Goal: Book appointment/travel/reservation

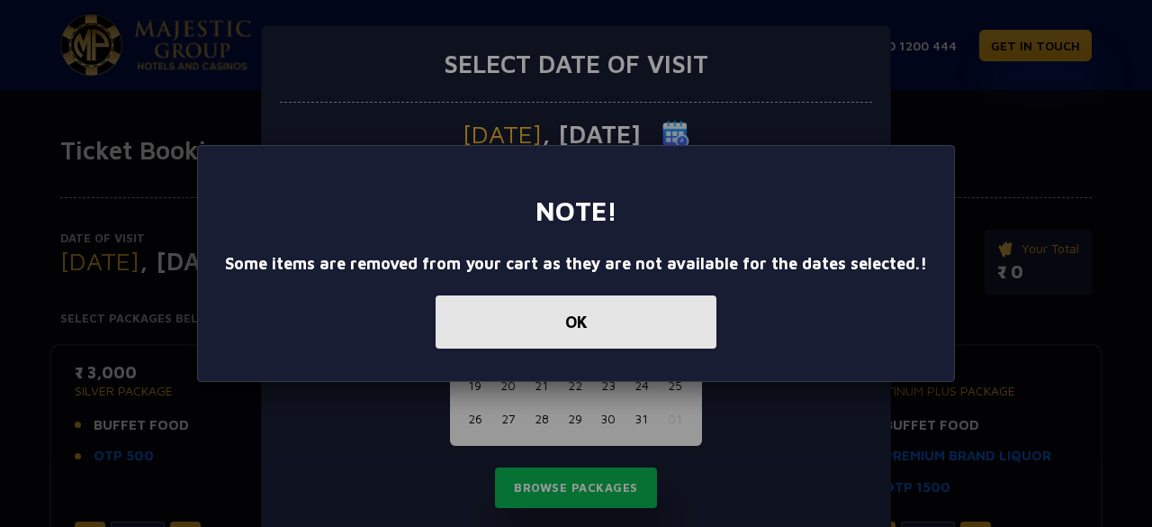
click at [641, 333] on button "OK" at bounding box center [576, 321] width 281 height 53
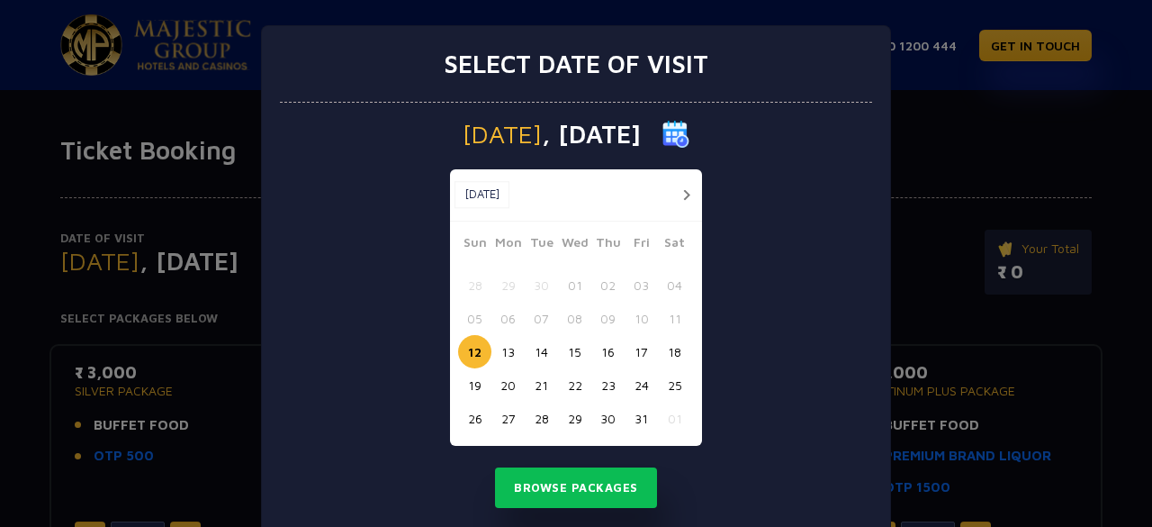
click at [680, 198] on button "button" at bounding box center [686, 195] width 23 height 23
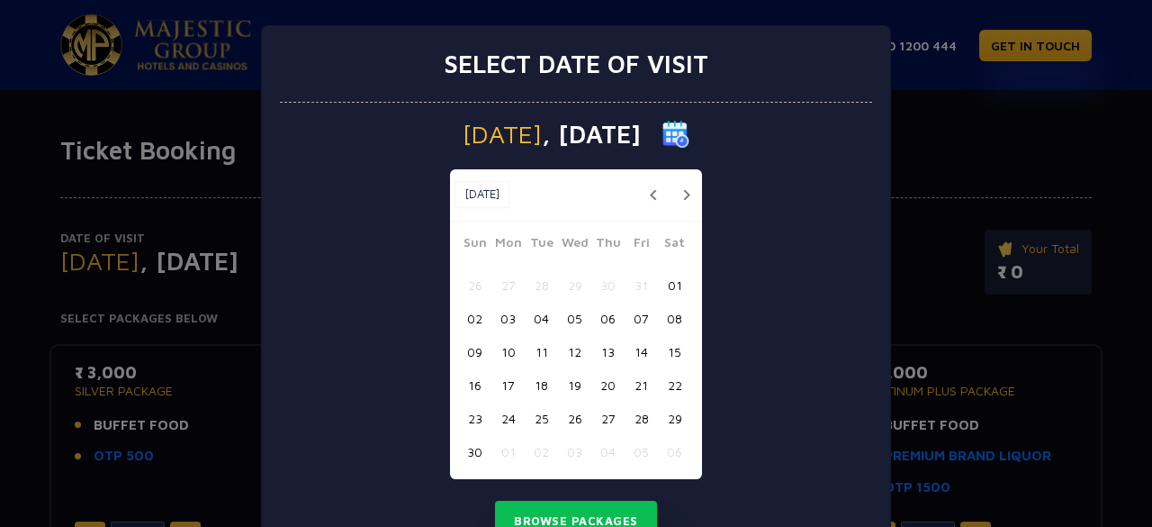
click at [567, 381] on button "19" at bounding box center [574, 384] width 33 height 33
click at [499, 384] on button "17" at bounding box center [508, 384] width 33 height 33
click at [593, 384] on button "20" at bounding box center [607, 384] width 33 height 33
click at [600, 519] on button "Browse Packages" at bounding box center [576, 521] width 162 height 41
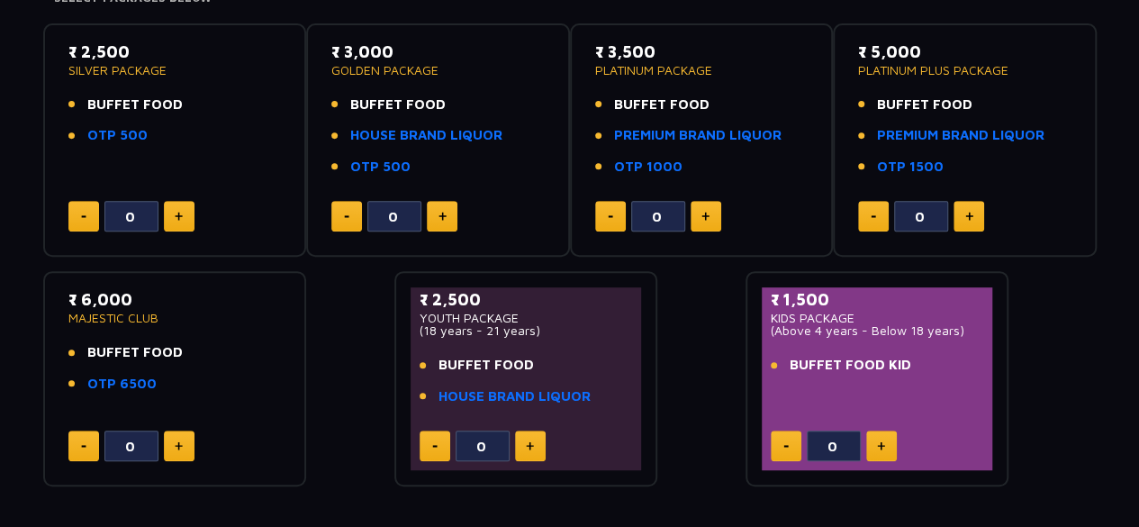
scroll to position [324, 0]
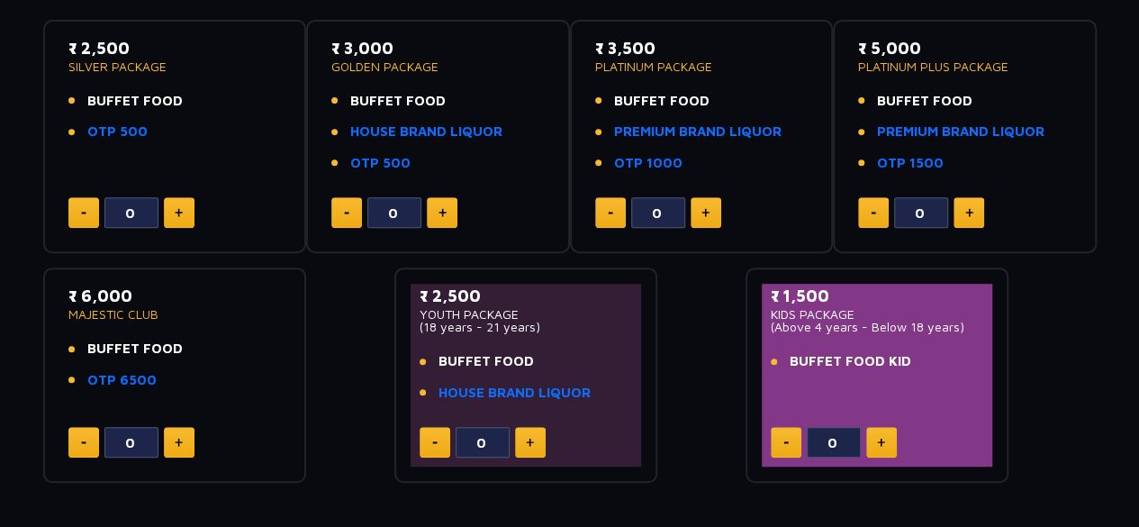
click at [886, 439] on button at bounding box center [881, 442] width 31 height 31
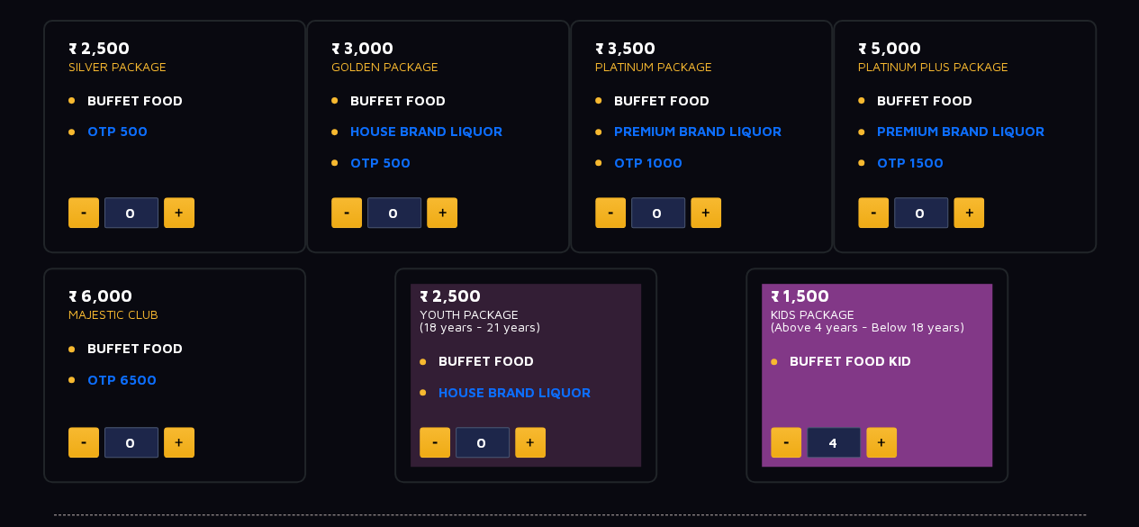
type input "5"
click at [696, 221] on button at bounding box center [705, 212] width 31 height 31
click at [610, 224] on button at bounding box center [610, 212] width 31 height 31
type input "0"
click at [176, 204] on button at bounding box center [179, 212] width 31 height 31
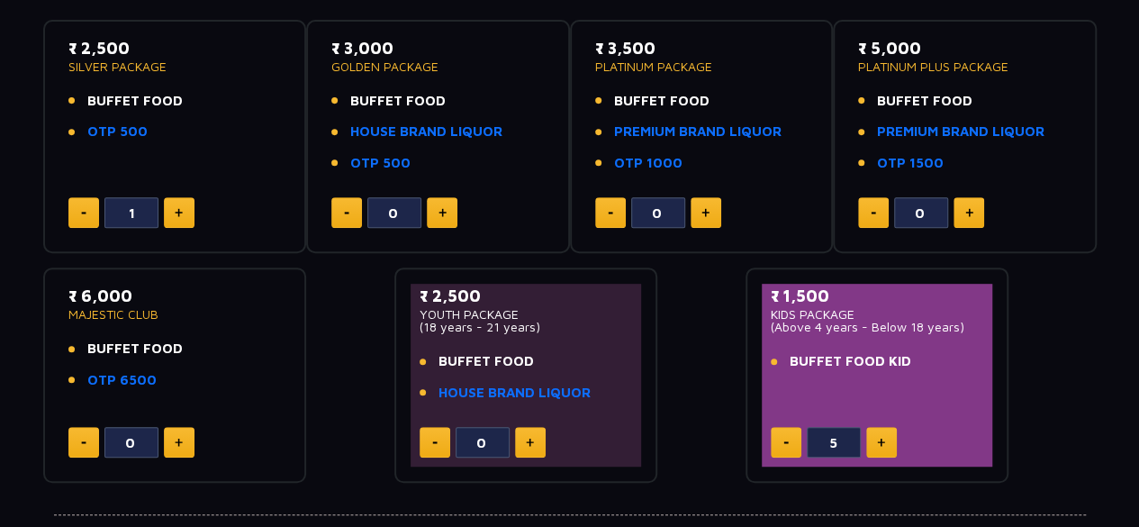
click at [176, 204] on button at bounding box center [179, 212] width 31 height 31
click at [191, 203] on button at bounding box center [179, 212] width 31 height 31
type input "4"
click at [710, 207] on button at bounding box center [705, 212] width 31 height 31
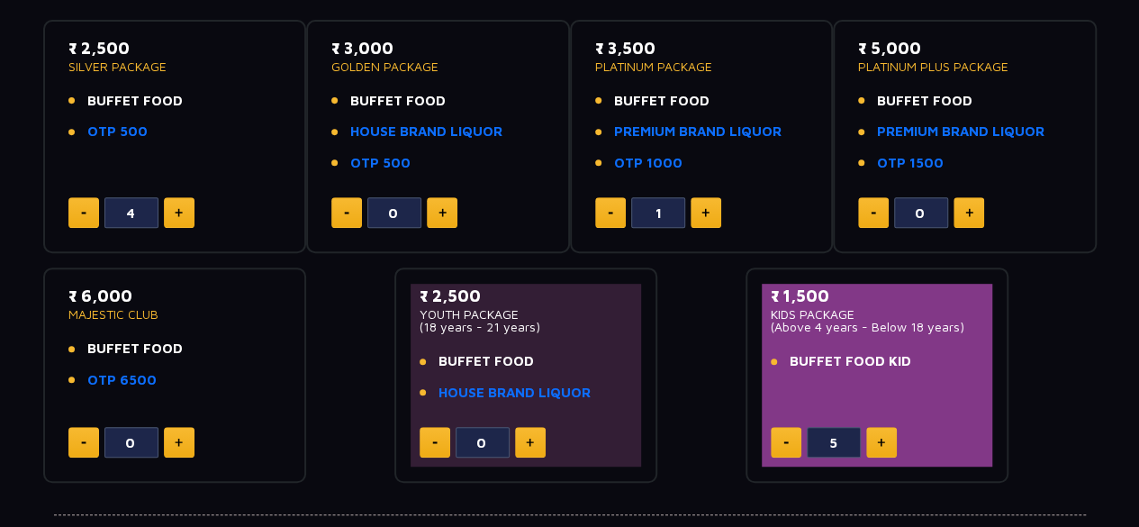
click at [710, 207] on button at bounding box center [705, 212] width 31 height 31
click at [619, 205] on button at bounding box center [610, 212] width 31 height 31
type input "0"
click at [975, 203] on button at bounding box center [968, 212] width 31 height 31
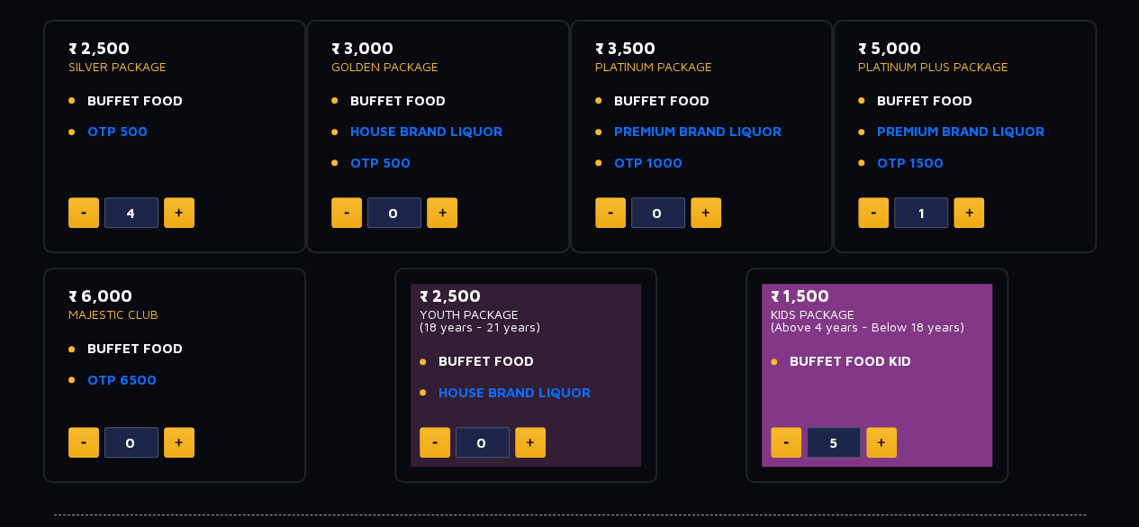
click at [875, 209] on button at bounding box center [873, 212] width 31 height 31
type input "0"
click at [699, 221] on button at bounding box center [705, 212] width 31 height 31
type input "2"
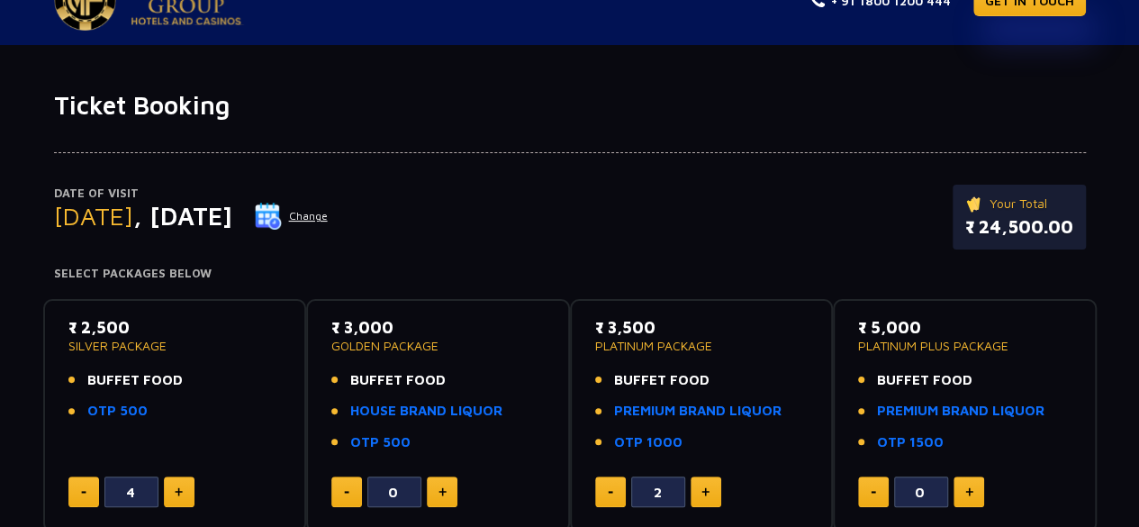
scroll to position [0, 0]
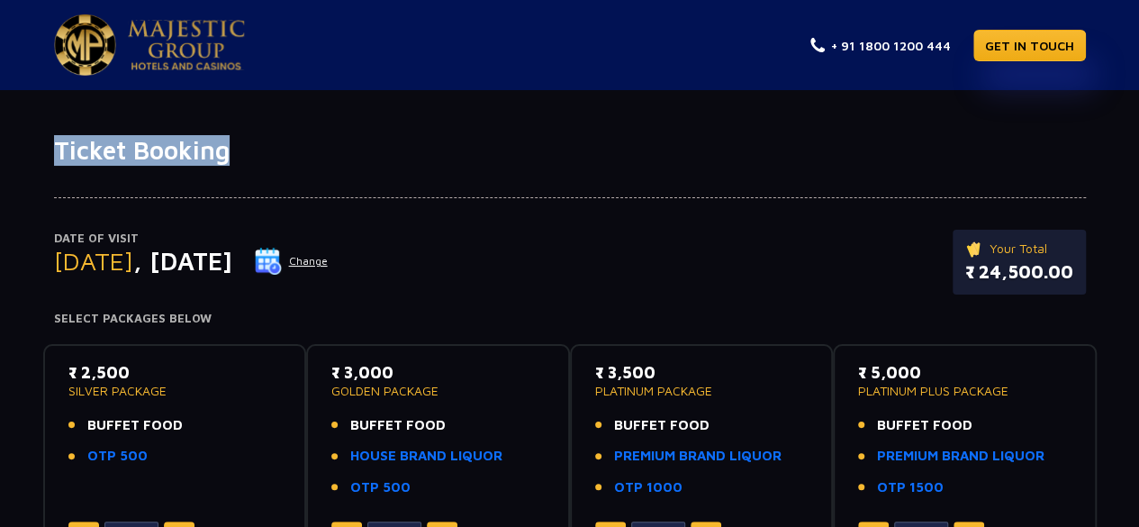
drag, startPoint x: 1113, startPoint y: 50, endPoint x: 1133, endPoint y: 146, distance: 98.5
click at [1060, 150] on h1 "Ticket Booking" at bounding box center [570, 150] width 1032 height 31
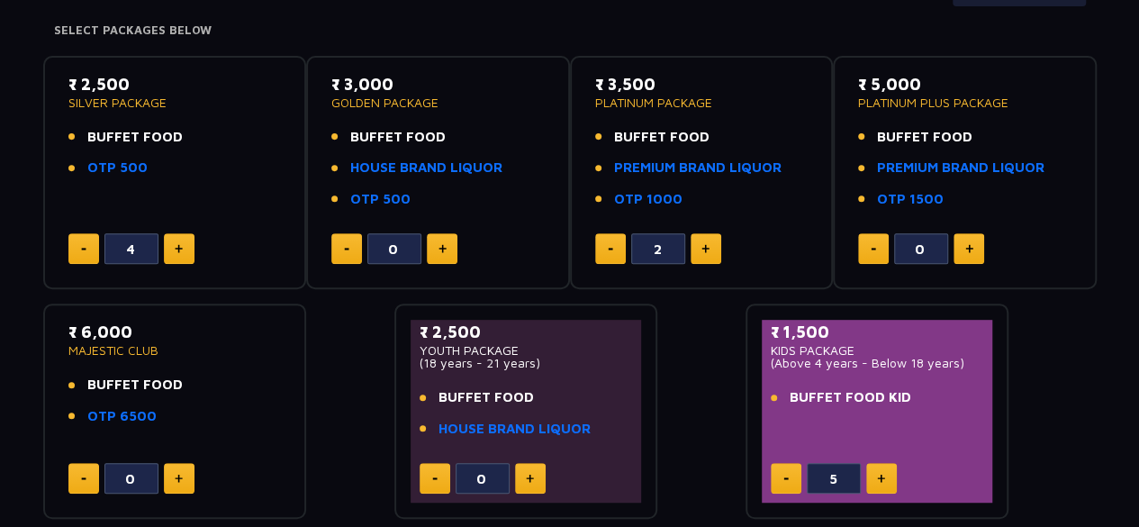
scroll to position [286, 0]
